Goal: Navigation & Orientation: Go to known website

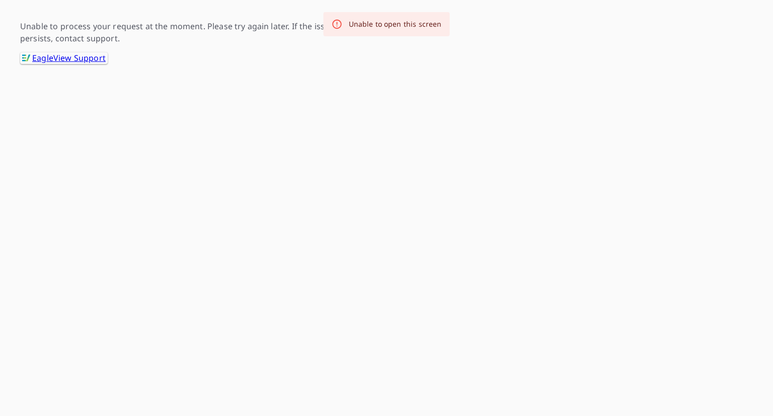
click at [266, 49] on div "Unable to process your request at the moment. Please try again later. If the is…" at bounding box center [191, 42] width 342 height 44
drag, startPoint x: 380, startPoint y: 27, endPoint x: 397, endPoint y: 101, distance: 76.2
click at [397, 64] on html "-- -- Unable to process your request at the moment. Please try again later. If …" at bounding box center [386, 32] width 773 height 64
click at [396, 64] on html "-- -- Unable to process your request at the moment. Please try again later. If …" at bounding box center [386, 32] width 773 height 64
click at [318, 59] on div ".favicon_svg__cls-1{fill:#8ccc4c}.favicon_svg__cls-2{fill:#0098c5} EagleView Su…" at bounding box center [191, 58] width 342 height 12
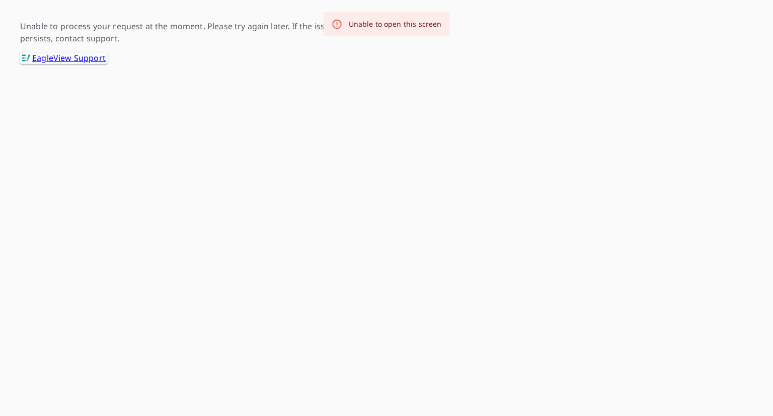
click at [91, 62] on link ".favicon_svg__cls-1{fill:#8ccc4c}.favicon_svg__cls-2{fill:#0098c5} EagleView Su…" at bounding box center [64, 58] width 88 height 12
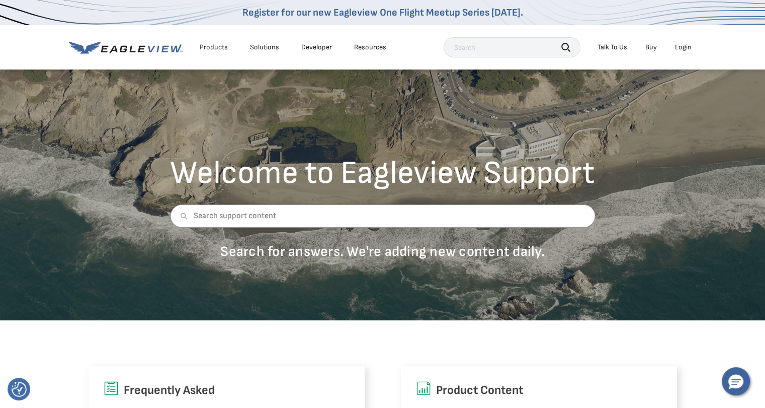
click at [680, 47] on div "Login" at bounding box center [683, 47] width 17 height 9
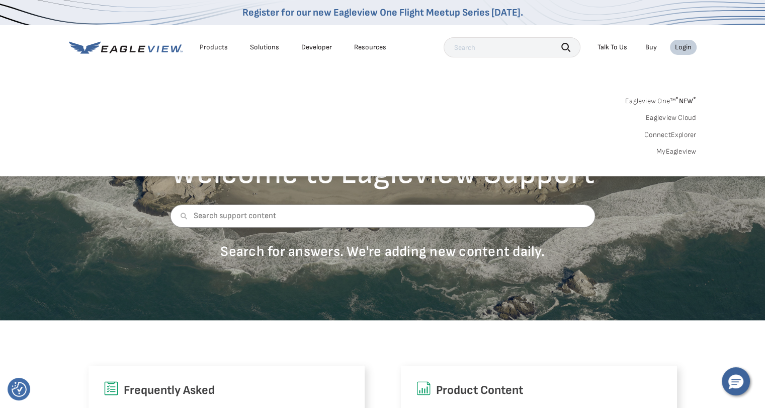
click at [674, 148] on link "MyEagleview" at bounding box center [677, 151] width 40 height 9
